Goal: Transaction & Acquisition: Purchase product/service

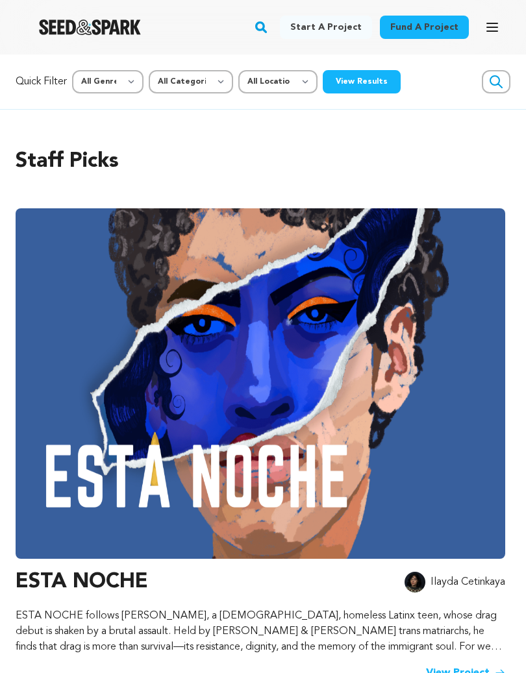
click at [432, 30] on link "Fund a project" at bounding box center [424, 27] width 89 height 23
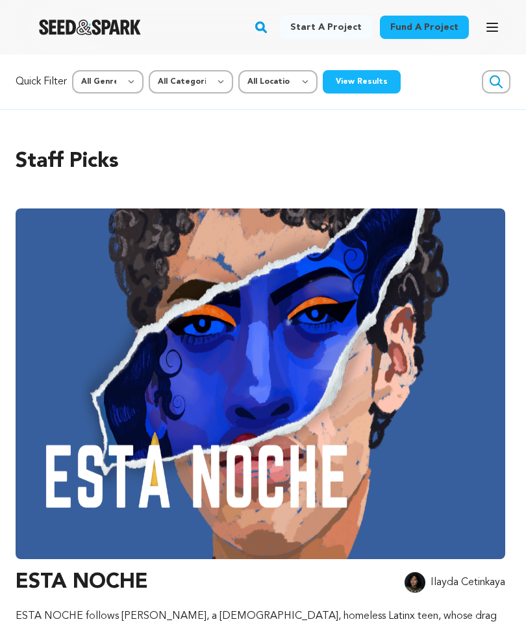
click at [501, 29] on button "Open main menu" at bounding box center [492, 27] width 26 height 26
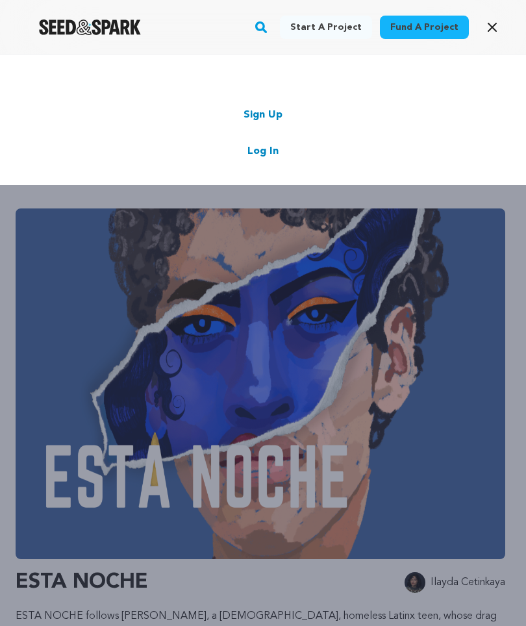
click at [497, 26] on icon "button" at bounding box center [492, 27] width 16 height 16
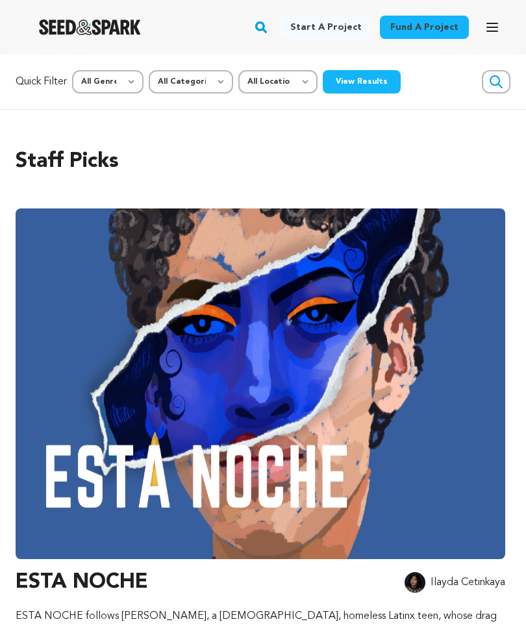
click at [497, 25] on icon "button" at bounding box center [492, 27] width 16 height 16
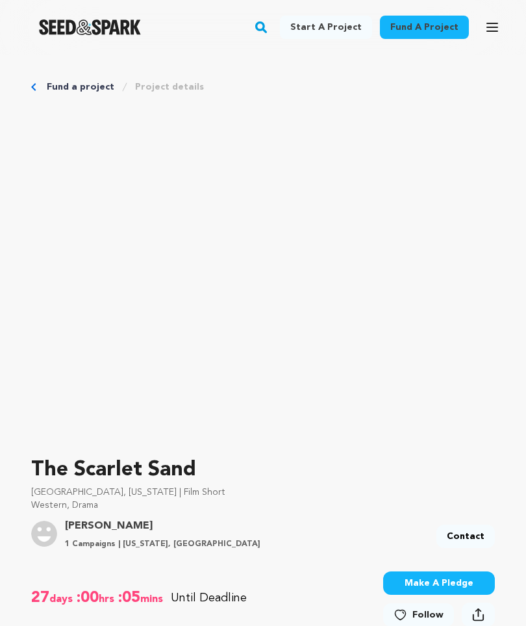
click at [39, 88] on div "Fund a project Project details" at bounding box center [262, 86] width 463 height 13
click at [48, 81] on link "Fund a project" at bounding box center [81, 86] width 68 height 13
click at [40, 86] on div "Fund a project Project details" at bounding box center [262, 86] width 463 height 13
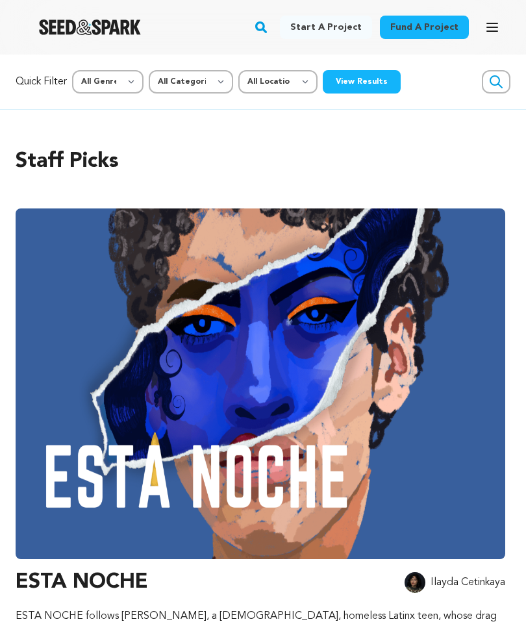
click at [428, 32] on link "Fund a project" at bounding box center [424, 27] width 89 height 23
click at [424, 32] on link "Fund a project" at bounding box center [424, 27] width 89 height 23
click at [297, 80] on select "All Location Everywhere [GEOGRAPHIC_DATA] [GEOGRAPHIC_DATA]" at bounding box center [277, 81] width 79 height 23
click at [115, 86] on select "All Genre Action Adventure Afrobeat Alternative Ambient Animation Bebop Big Ban…" at bounding box center [107, 81] width 71 height 23
click at [53, 87] on p "Quick Filter" at bounding box center [41, 82] width 51 height 16
